Goal: Task Accomplishment & Management: Use online tool/utility

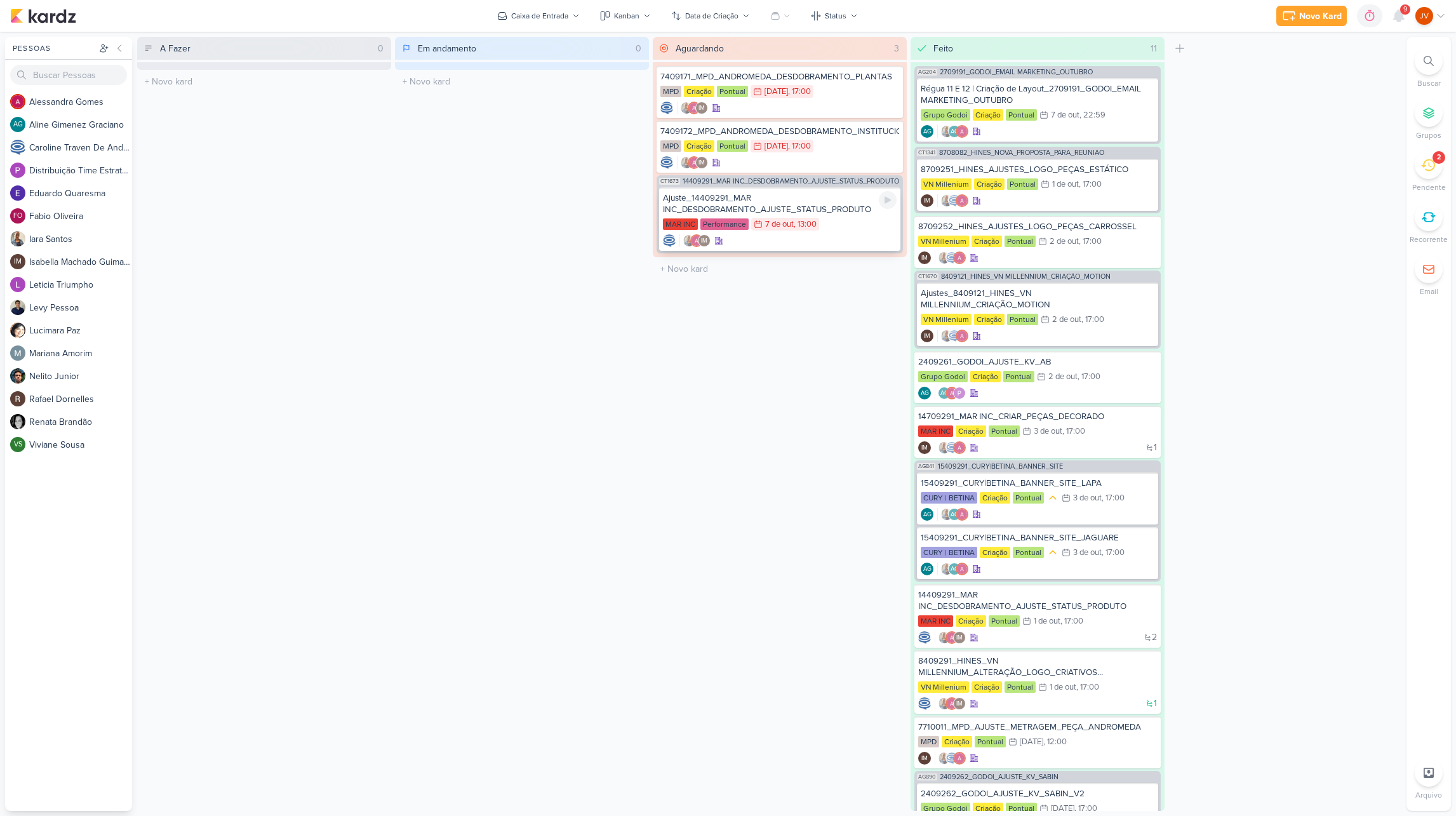
click at [828, 205] on div "Ajuste_14409291_MAR INC_DESDOBRAMENTO_AJUSTE_STATUS_PRODUTO" at bounding box center [779, 204] width 233 height 23
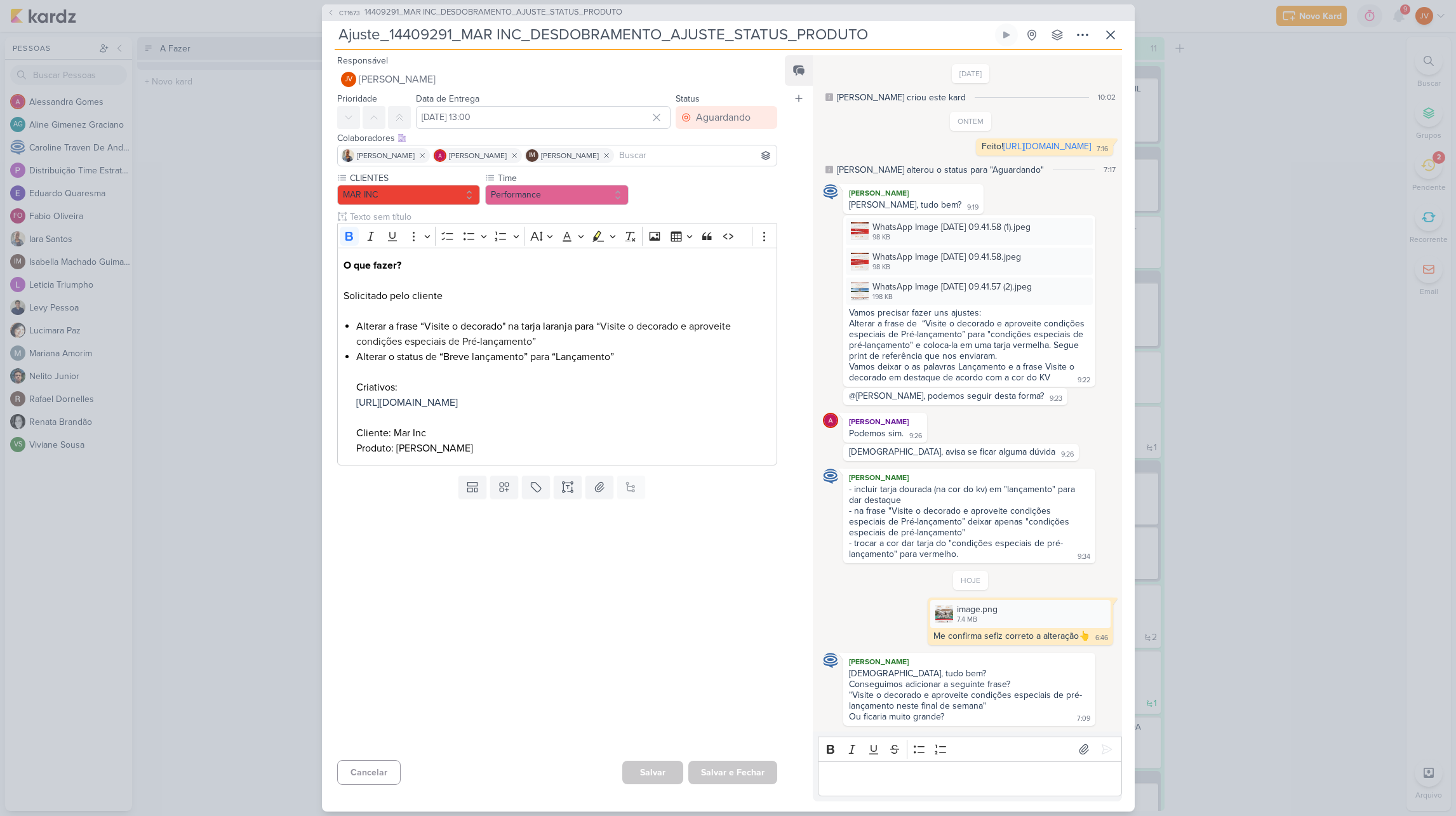
scroll to position [632, 0]
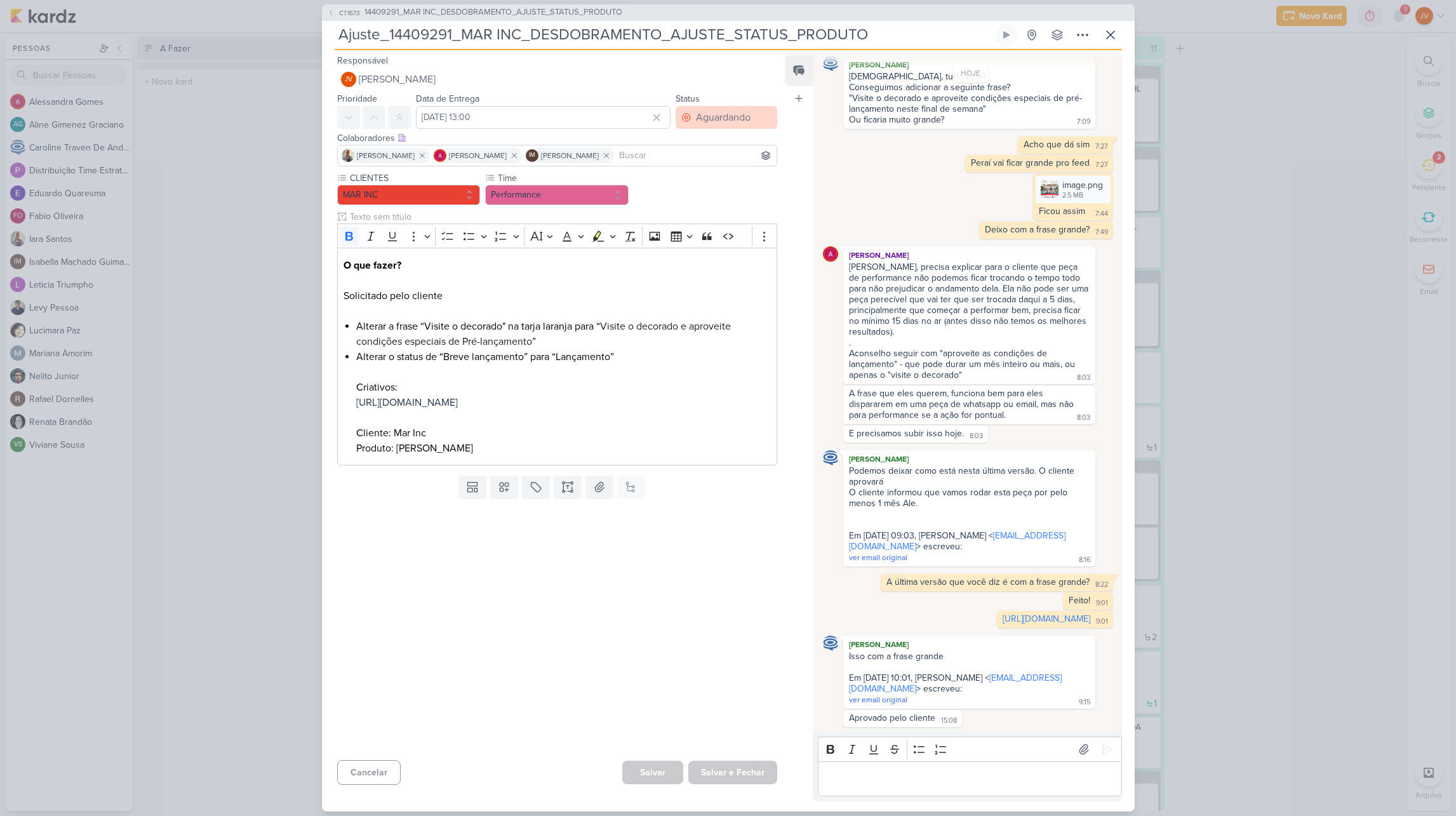
click at [742, 118] on div "Aguardando" at bounding box center [723, 117] width 54 height 15
click at [717, 209] on button "Feito" at bounding box center [720, 209] width 113 height 21
click at [744, 772] on button "Salvar e Fechar" at bounding box center [733, 772] width 89 height 23
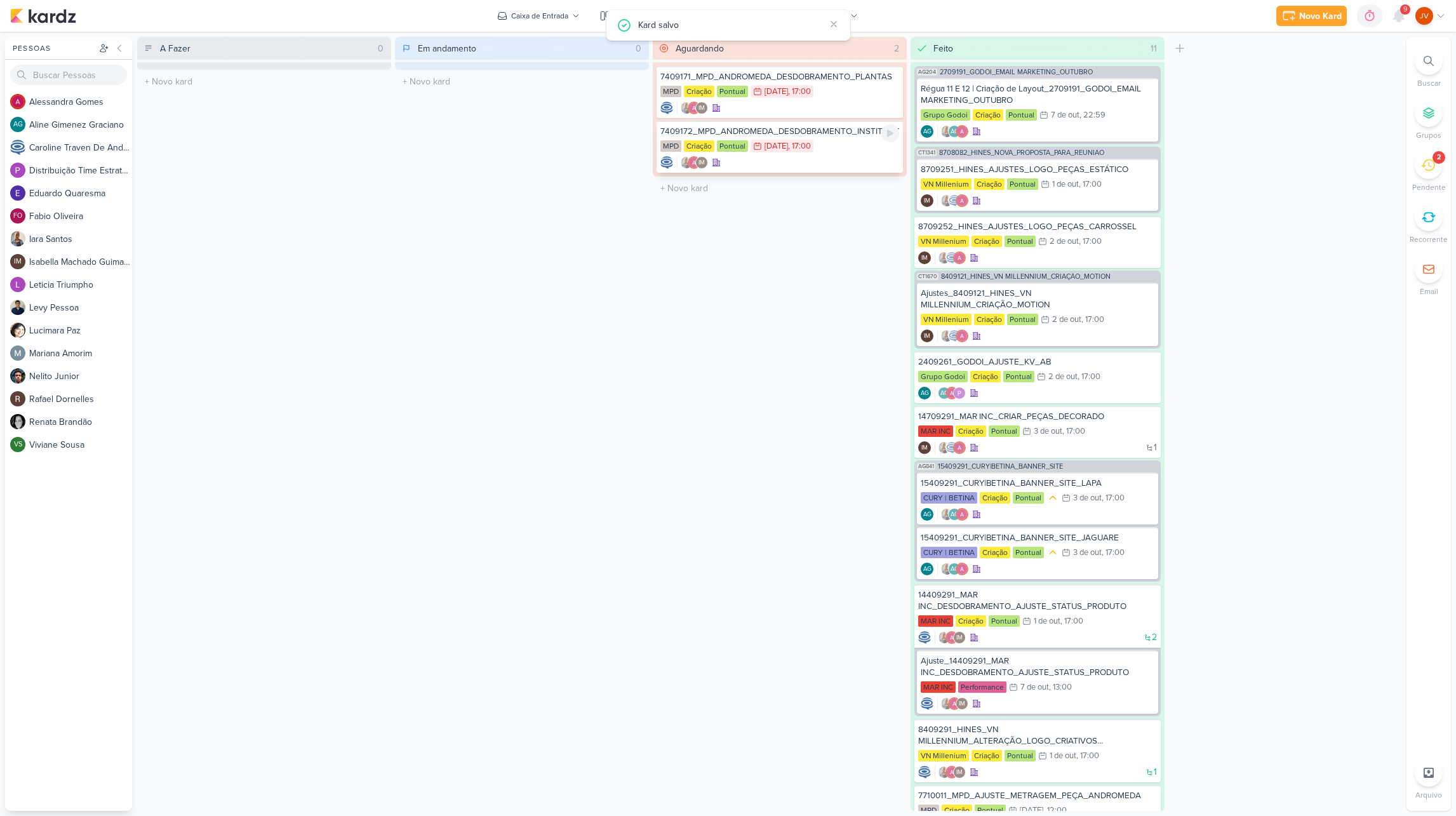
click at [840, 134] on div "7409172_MPD_ANDROMEDA_DESDOBRAMENTO_INSTITUCIONAL_LOCALIZAÇÃO" at bounding box center [779, 131] width 239 height 11
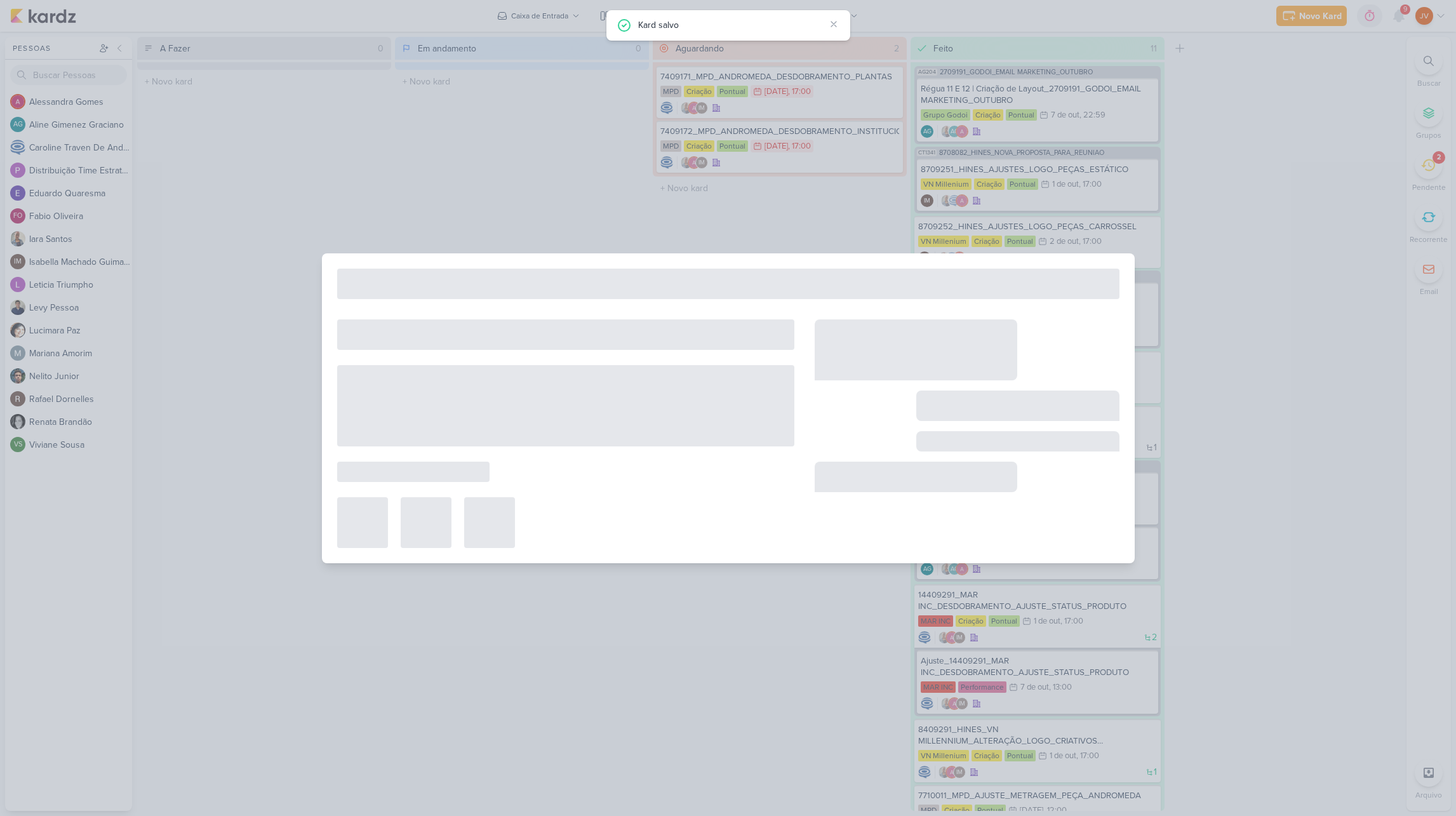
type input "7409172_MPD_ANDROMEDA_DESDOBRAMENTO_INSTITUCIONAL_LOCALIZAÇÃO"
type input "[DATE] 17:00"
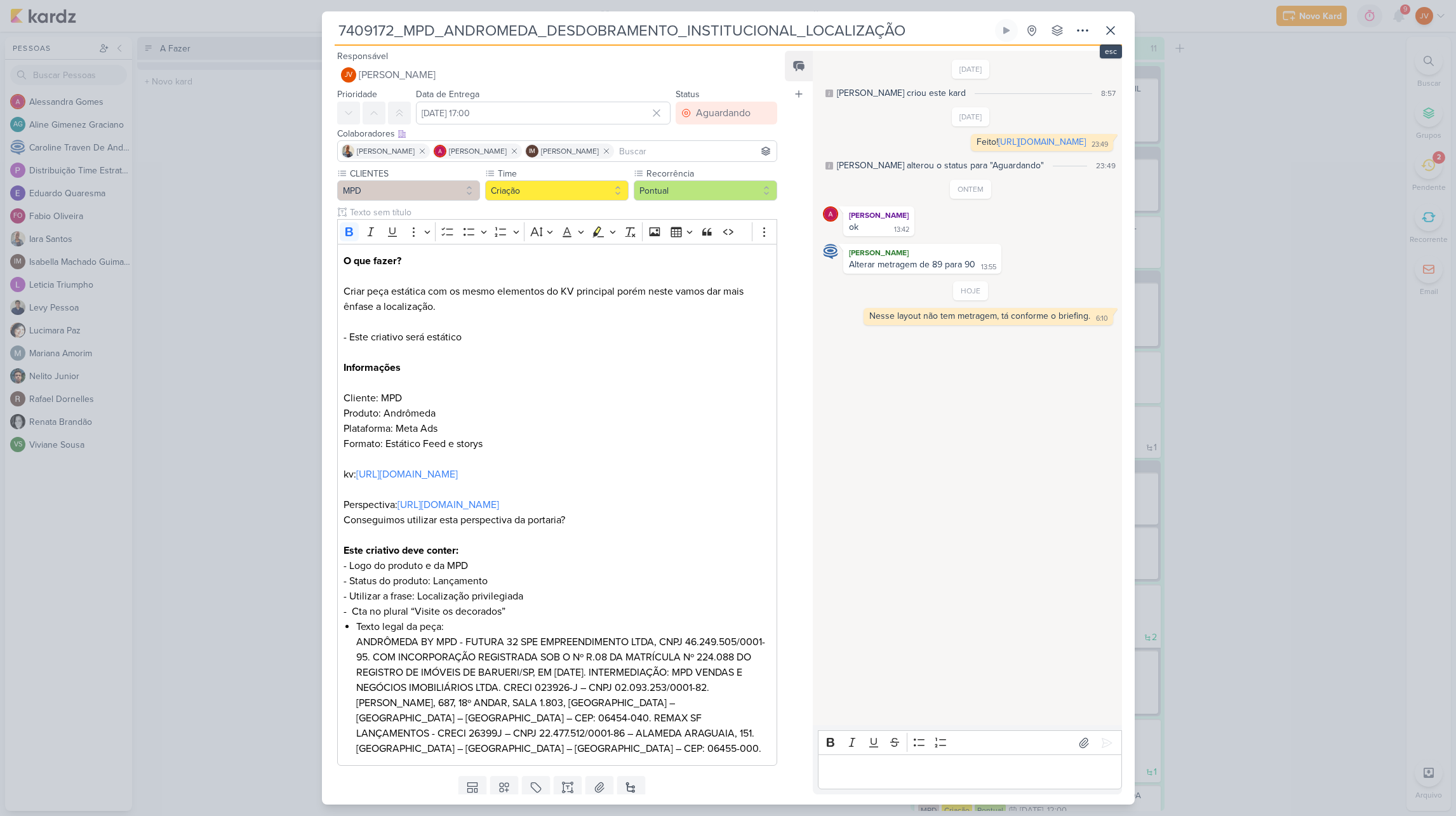
click at [1108, 30] on icon at bounding box center [1111, 30] width 15 height 15
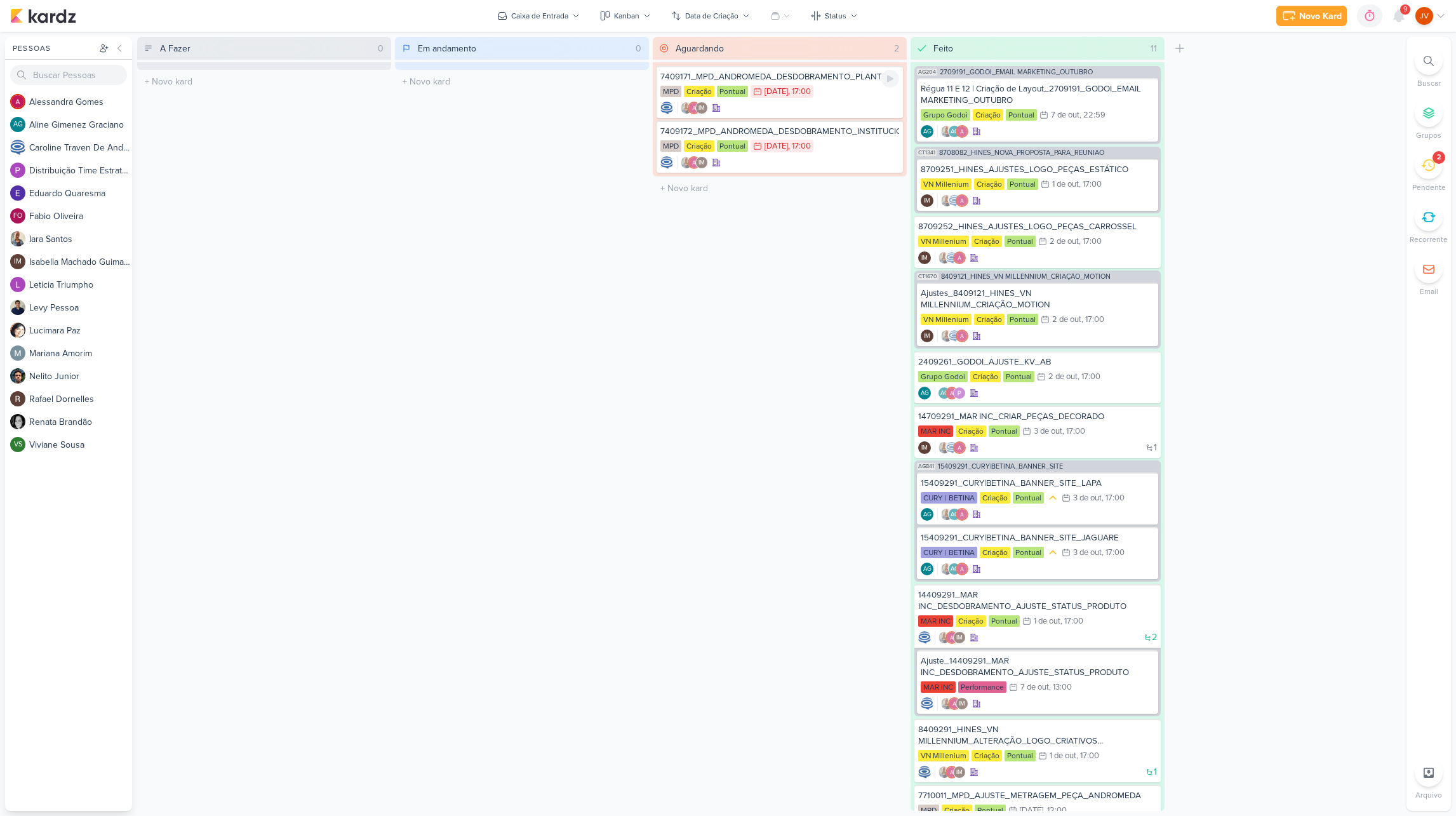
click at [834, 93] on div "MPD Criação Pontual 6/10 [DATE] 17:00" at bounding box center [779, 92] width 239 height 14
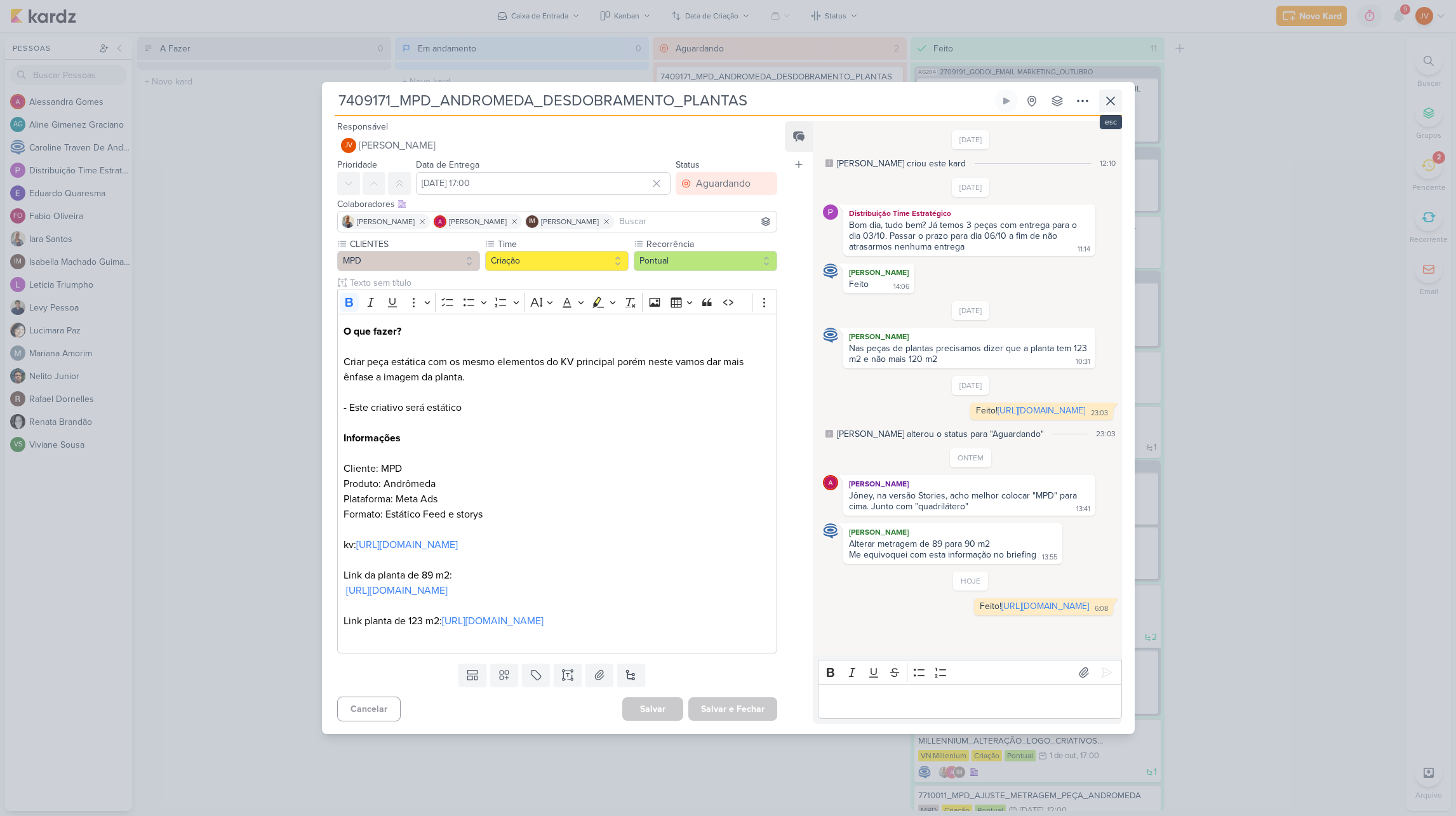
click at [1114, 94] on icon at bounding box center [1111, 101] width 15 height 15
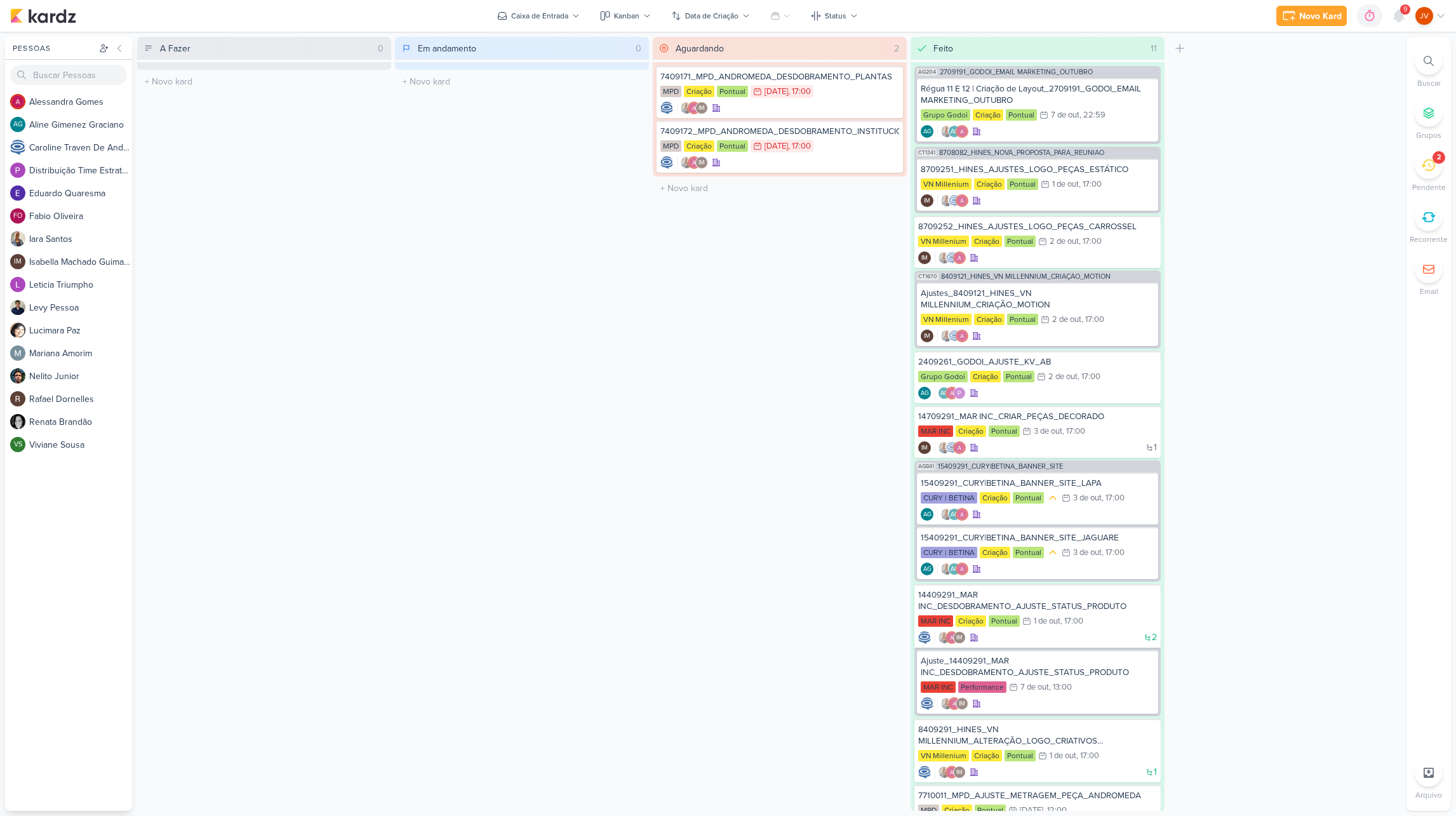
click at [1438, 167] on div "2" at bounding box center [1428, 165] width 28 height 28
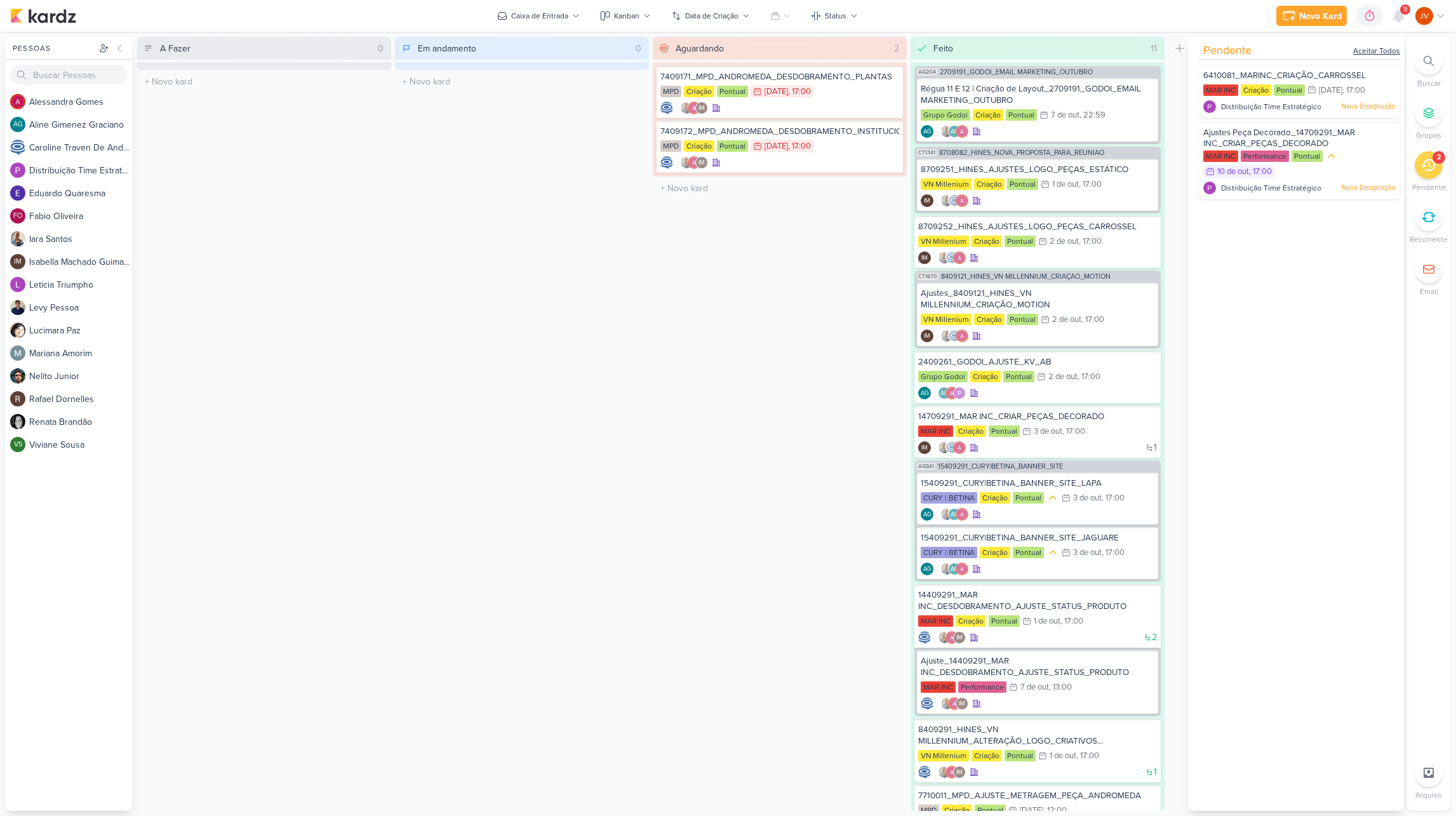
click at [1380, 54] on div "Aceitar Todos" at bounding box center [1377, 51] width 47 height 11
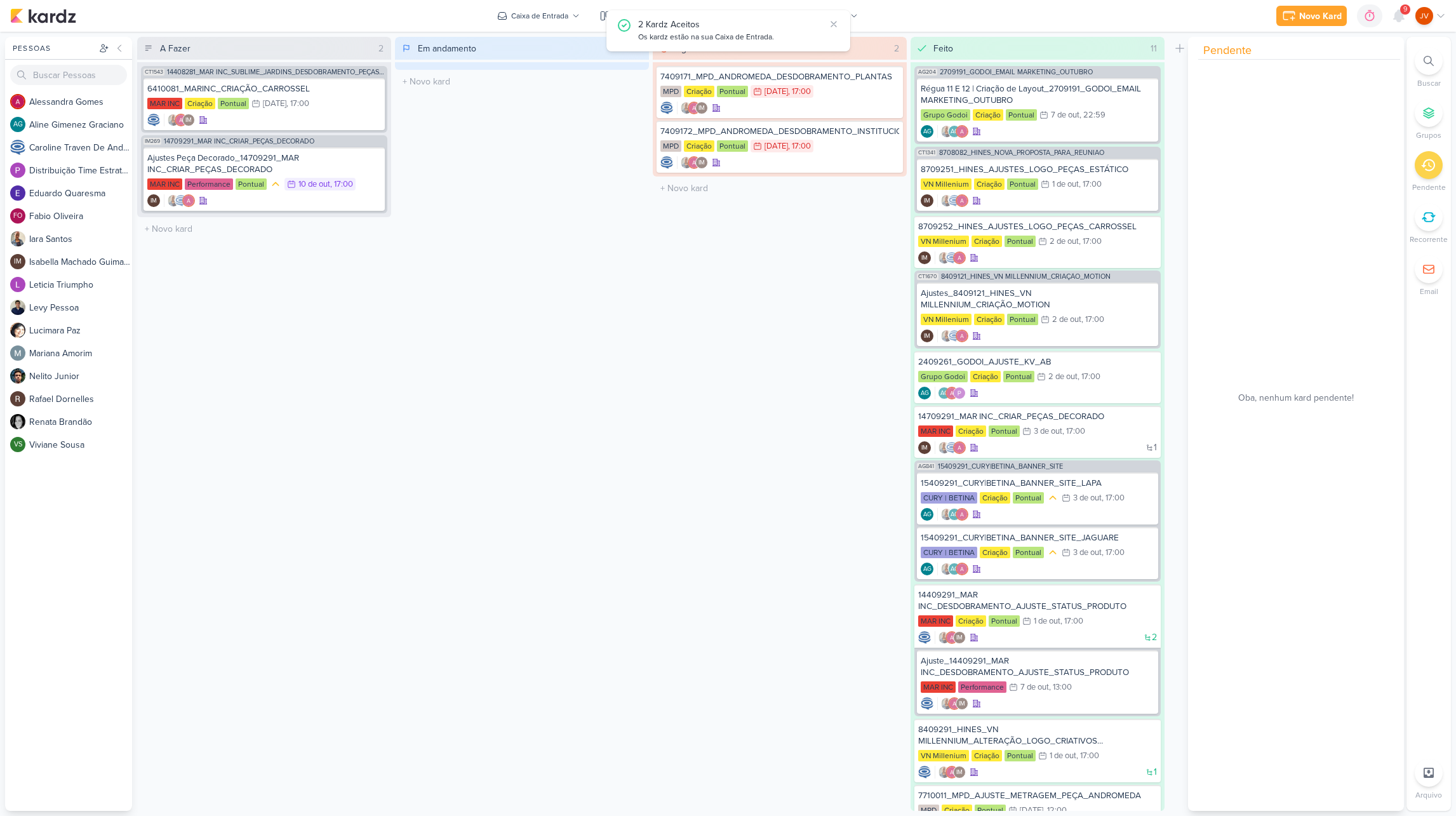
click at [324, 320] on div "A Fazer 2 Mover Para Esquerda Mover Para Direita [GEOGRAPHIC_DATA] CT1543 14408…" at bounding box center [264, 424] width 254 height 774
click at [269, 160] on div "Ajustes Peça Decorado_14709291_MAR INC_CRIAR_PEÇAS_DECORADO" at bounding box center [264, 164] width 233 height 23
